Goal: Task Accomplishment & Management: Manage account settings

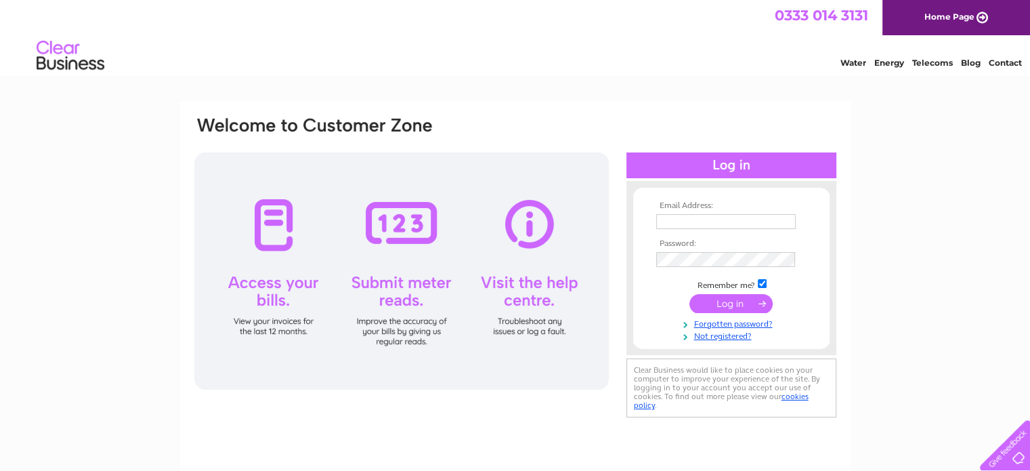
type input "philip@autocentreinverurie.co.uk"
click at [731, 302] on input "submit" at bounding box center [730, 303] width 83 height 19
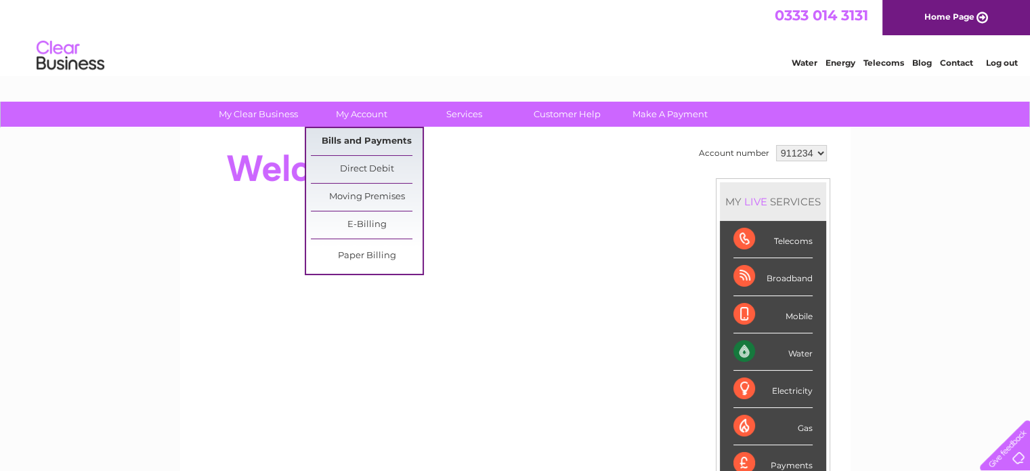
click at [357, 139] on link "Bills and Payments" at bounding box center [367, 141] width 112 height 27
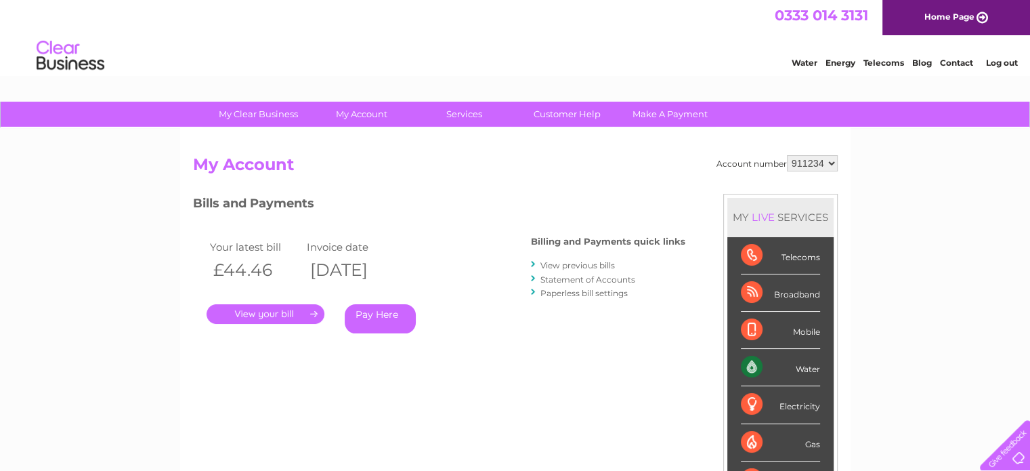
click at [268, 313] on link "." at bounding box center [266, 314] width 118 height 20
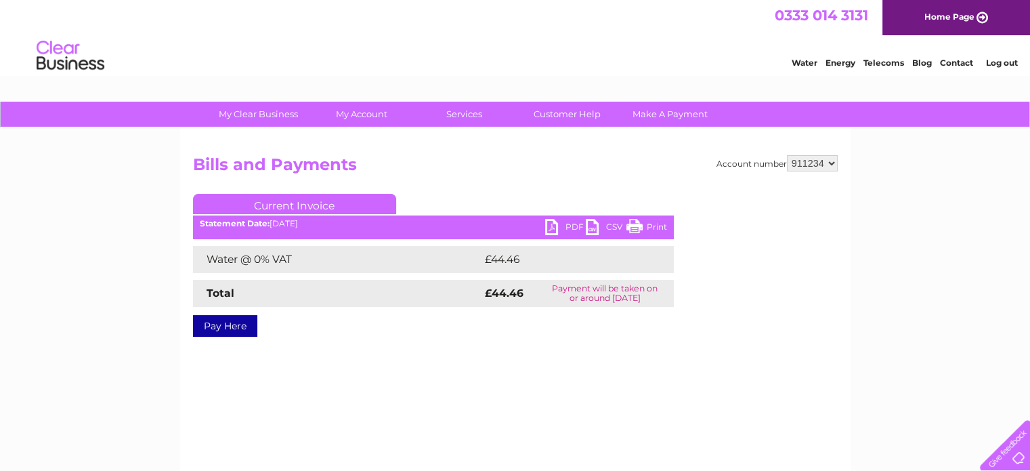
click at [558, 225] on link "PDF" at bounding box center [565, 229] width 41 height 20
